Goal: Find specific page/section: Find specific page/section

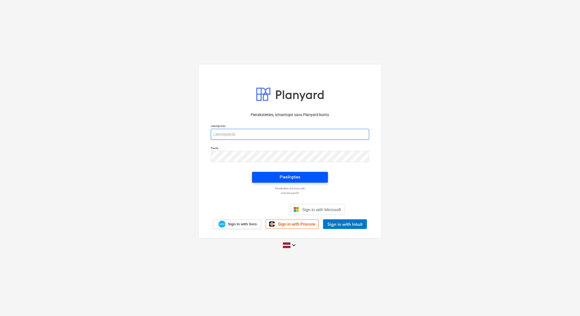
type input "[EMAIL_ADDRESS][DOMAIN_NAME]"
click at [302, 177] on span "Pieslēgties" at bounding box center [289, 177] width 63 height 7
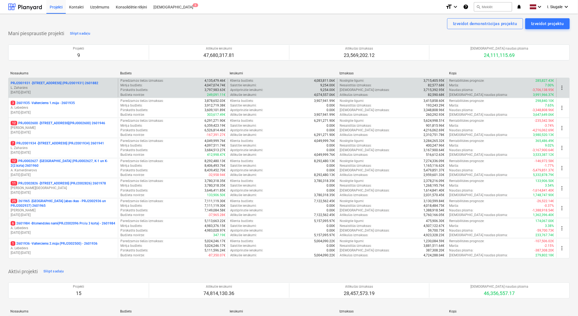
click at [94, 81] on p "PRJ2001931 - [PERSON_NAME][STREET_ADDRESS] (PRJ2001931) 2601882" at bounding box center [55, 83] width 88 height 5
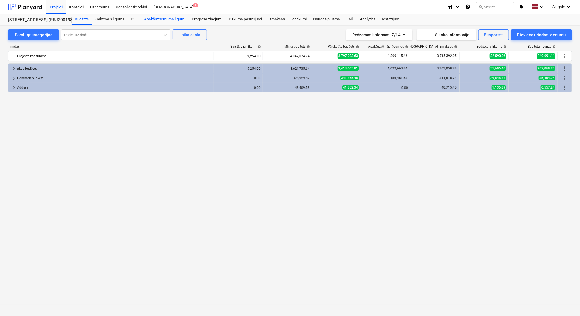
click at [181, 18] on div "Apakšuzņēmuma līgumi" at bounding box center [164, 19] width 47 height 11
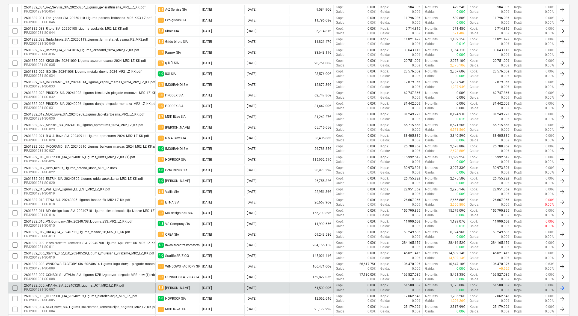
scroll to position [115, 0]
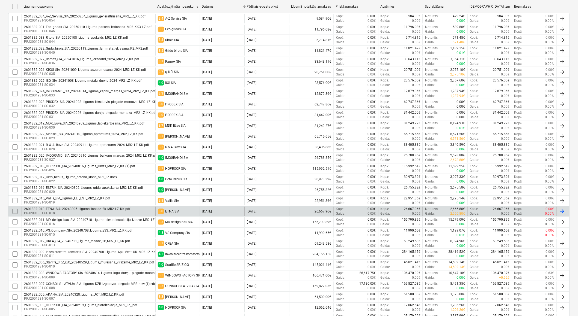
click at [176, 210] on div "ETNA SIA" at bounding box center [172, 212] width 14 height 4
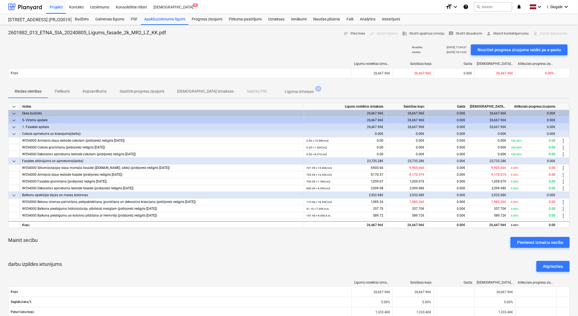
click at [132, 89] on p "Saistītie progresa ziņojumi" at bounding box center [142, 92] width 44 height 6
